Goal: Book appointment/travel/reservation

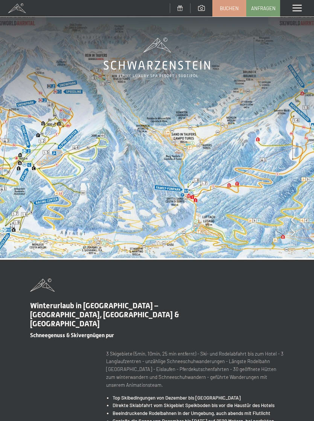
click at [288, 9] on div "Menü" at bounding box center [297, 8] width 34 height 17
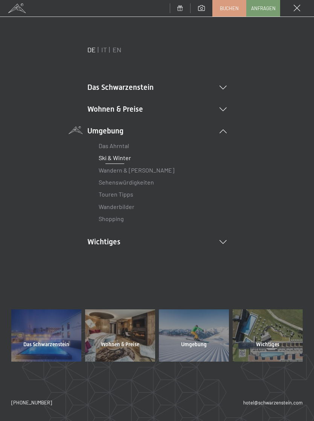
click at [222, 88] on icon at bounding box center [222, 88] width 7 height 4
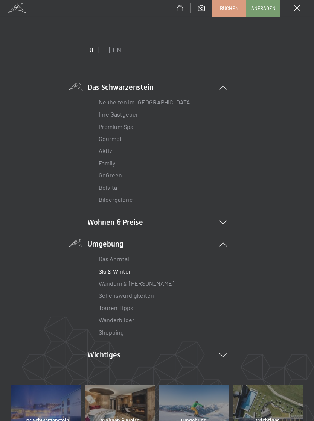
click at [110, 164] on link "Family" at bounding box center [107, 162] width 17 height 7
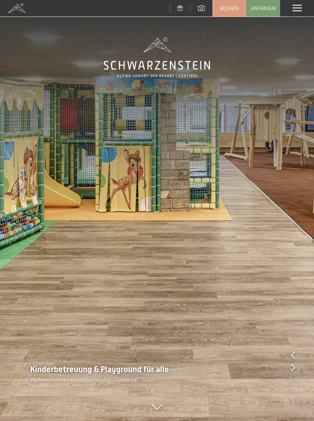
click at [265, 8] on span "Anfragen" at bounding box center [263, 8] width 24 height 7
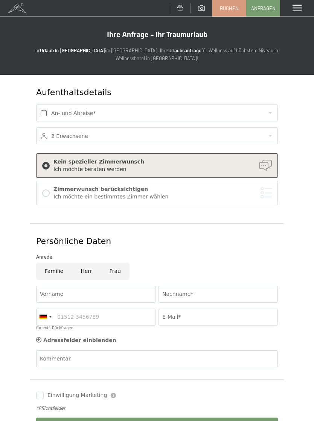
click at [218, 102] on div "An- und Abreise*" at bounding box center [157, 113] width 244 height 23
click at [260, 105] on input "text" at bounding box center [156, 113] width 241 height 17
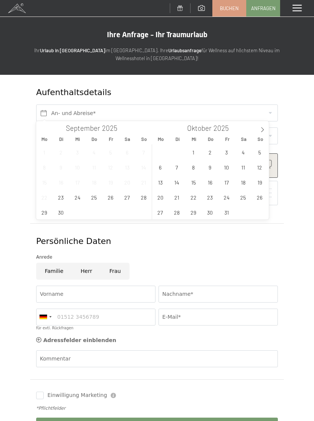
click at [263, 127] on icon at bounding box center [261, 129] width 5 height 5
click at [266, 126] on span at bounding box center [262, 127] width 13 height 13
click at [264, 129] on icon at bounding box center [261, 129] width 5 height 5
type input "2026"
click at [263, 127] on icon at bounding box center [261, 129] width 5 height 5
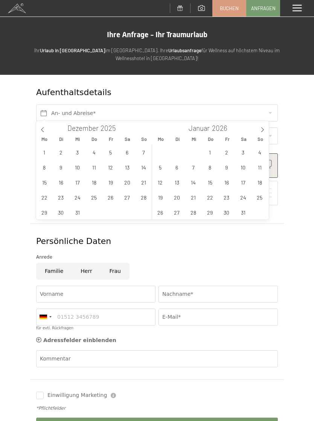
type input "2026"
click at [262, 167] on span "8" at bounding box center [259, 167] width 15 height 15
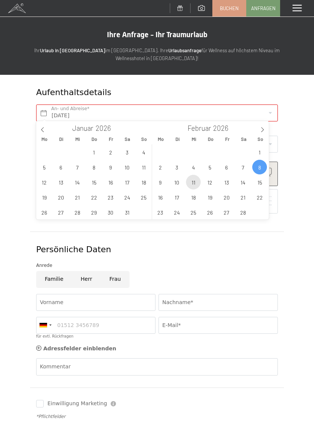
click at [193, 178] on span "11" at bounding box center [193, 182] width 15 height 15
type input "So. 08.02.2026 - Mi. 11.02.2026"
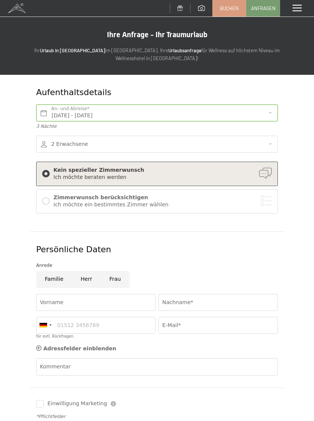
click at [269, 139] on div at bounding box center [156, 144] width 241 height 17
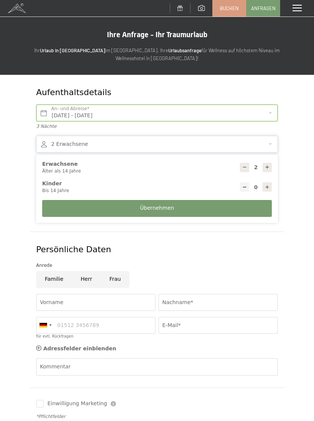
click at [270, 163] on div at bounding box center [266, 167] width 9 height 9
click at [267, 163] on div at bounding box center [266, 167] width 9 height 9
type input "4"
click at [268, 182] on div at bounding box center [266, 186] width 9 height 9
type input "1"
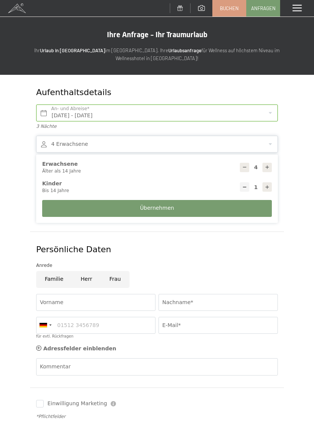
select select
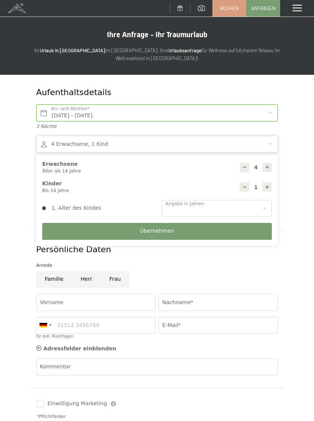
click at [269, 182] on div at bounding box center [266, 186] width 9 height 9
type input "2"
select select
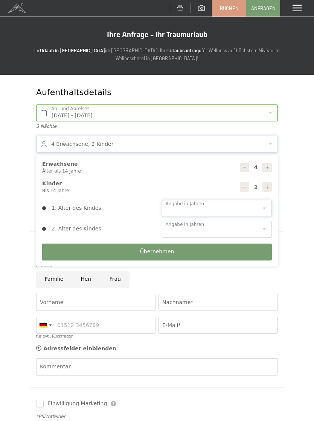
click at [260, 204] on select "0 1 2 3 4 5 6 7 8 9 10 11 12 13 14" at bounding box center [217, 208] width 110 height 17
click at [215, 213] on select "0 1 2 3 4 5 6 7 8 9 10 11 12 13 14" at bounding box center [217, 208] width 110 height 17
click at [179, 222] on select "0 1 2 3 4 5 6 7 8 9 10 11 12 13 14" at bounding box center [217, 229] width 110 height 17
click at [195, 206] on select "0 1 2 3 4 5 6 7 8 9 10 11 12 13 14" at bounding box center [217, 208] width 110 height 17
select select "2"
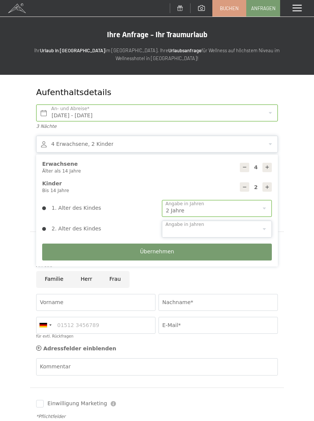
click at [201, 221] on select "0 1 2 3 4 5 6 7 8 9 10 11 12 13 14" at bounding box center [217, 229] width 110 height 17
select select "4"
click at [220, 245] on button "Übernehmen" at bounding box center [156, 252] width 229 height 17
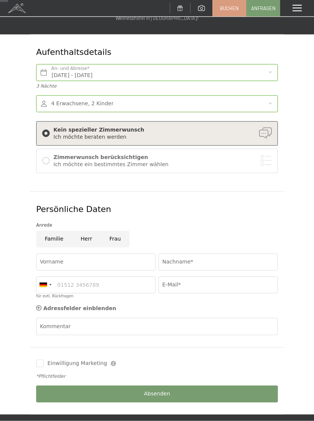
scroll to position [48, 0]
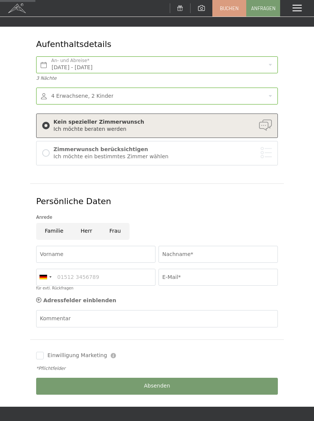
click at [60, 225] on input "Familie" at bounding box center [54, 231] width 36 height 17
radio input "true"
click at [99, 252] on input "Vorname" at bounding box center [95, 254] width 119 height 17
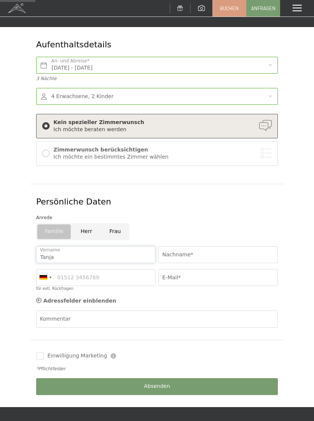
type input "Tanja"
click at [211, 252] on input "Nachname*" at bounding box center [217, 254] width 119 height 17
type input "H"
type input "Haberstock"
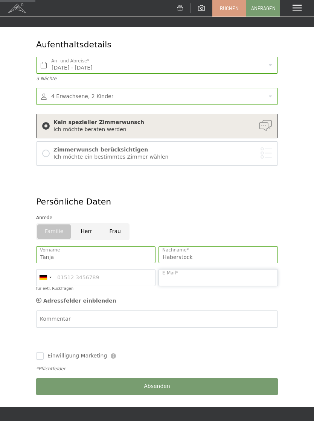
click at [211, 272] on input "E-Mail*" at bounding box center [217, 277] width 119 height 17
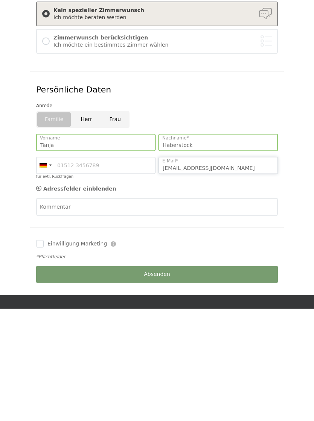
scroll to position [52, 0]
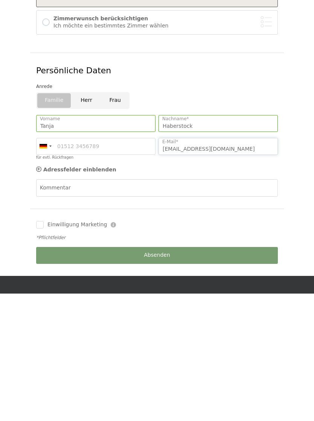
type input "Tanja-Haberstock@gmx.de"
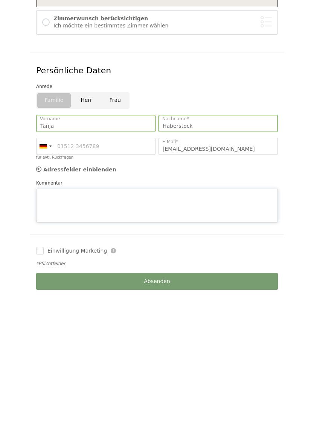
click at [254, 316] on textarea "Kommentar" at bounding box center [156, 333] width 241 height 34
type textarea "2"
type textarea "1"
type textarea "B"
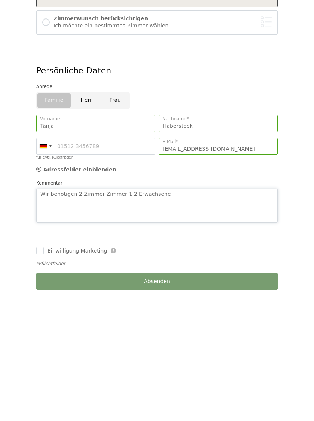
click at [126, 316] on textarea "Wir benötigen 2 Zimmer Zimmer 1 2 Erwachsene" at bounding box center [156, 333] width 241 height 34
click at [123, 316] on textarea "Wir benötigen 2 Zimmer Zimmer 1 2 Erwachsene" at bounding box center [156, 333] width 241 height 34
click at [124, 316] on textarea "Wir benötigen 2 Zimmer Zimmer 1 2 Erwachsene" at bounding box center [156, 333] width 241 height 34
click at [195, 316] on textarea "Wir benötigen 2 Zimmer Zimmer 1. 2 Erwachsene" at bounding box center [156, 333] width 241 height 34
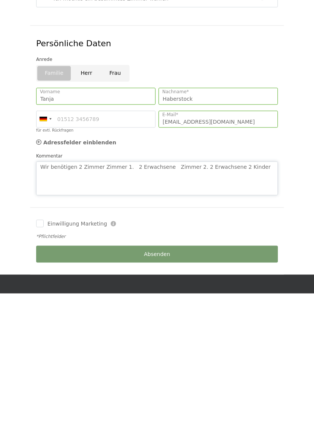
type textarea "Wir benötigen 2 Zimmer Zimmer 1. 2 Erwachsene Zimmer 2. 2 Erwachsene 2 Kinder"
click at [44, 348] on label "Einwilligung Marketing" at bounding box center [75, 352] width 63 height 8
click at [44, 347] on input "Einwilligung Marketing" at bounding box center [40, 351] width 8 height 8
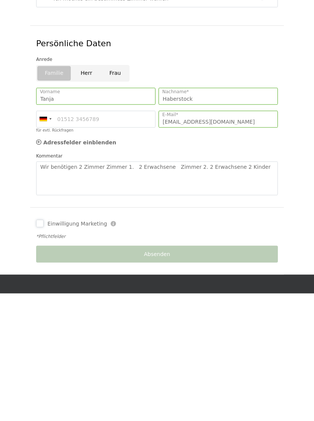
scroll to position [206, 0]
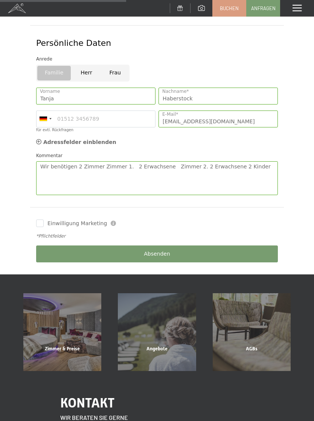
click at [44, 220] on label "Einwilligung Marketing" at bounding box center [75, 224] width 63 height 8
click at [44, 220] on input "Einwilligung Marketing" at bounding box center [40, 224] width 8 height 8
click at [38, 222] on input "Einwilligung Marketing" at bounding box center [40, 224] width 8 height 8
checkbox input "true"
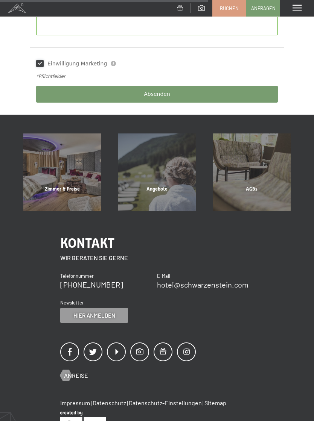
scroll to position [311, 0]
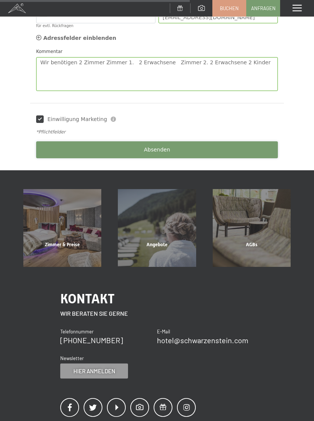
click at [198, 145] on button "Absenden" at bounding box center [156, 149] width 241 height 17
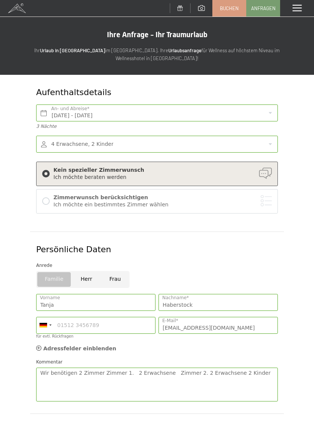
scroll to position [248, 0]
